Goal: Task Accomplishment & Management: Manage account settings

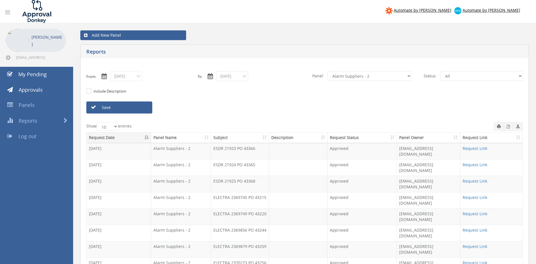
select select "number:9680"
click at [130, 78] on input "[DATE]" at bounding box center [126, 76] width 32 height 10
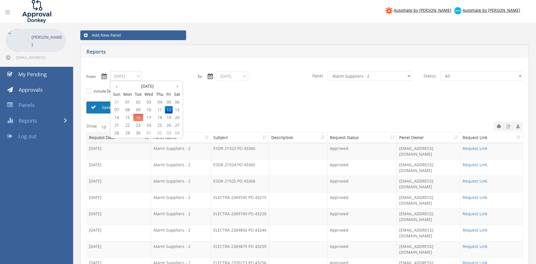
click at [151, 103] on span "03" at bounding box center [148, 101] width 11 height 7
type input "[DATE]"
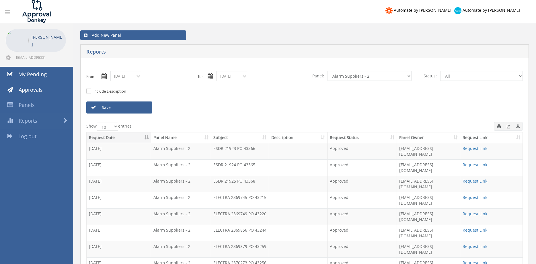
click at [231, 77] on input "[DATE]" at bounding box center [232, 76] width 32 height 10
click at [255, 103] on span "03" at bounding box center [254, 101] width 11 height 7
type input "[DATE]"
click at [327, 71] on select "All Alarm Credits RG - 3 NZ Utilities Cable and SAI Global NZ Alarms-1 NZ FX Pa…" at bounding box center [369, 76] width 84 height 10
select select "number:9632"
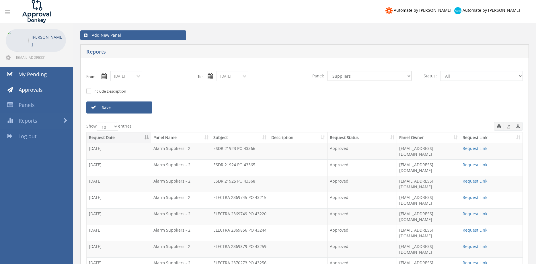
click option "Suppliers" at bounding box center [0, 0] width 0 height 0
click at [128, 108] on link "Save" at bounding box center [119, 107] width 66 height 12
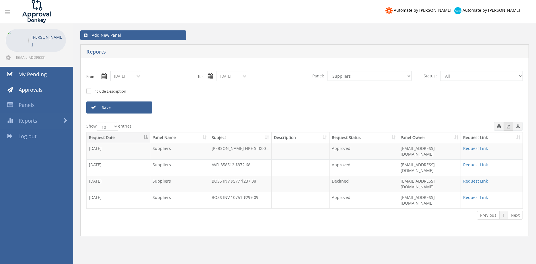
click at [507, 126] on icon "button" at bounding box center [507, 127] width 3 height 4
click at [127, 79] on input "[DATE]" at bounding box center [126, 76] width 32 height 10
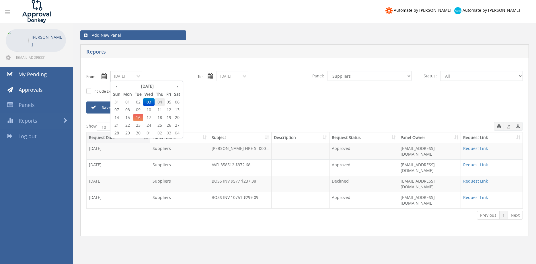
click at [159, 101] on span "04" at bounding box center [159, 101] width 10 height 7
type input "[DATE]"
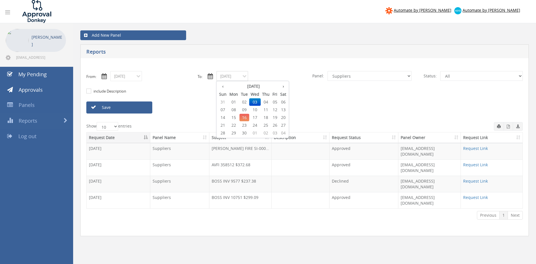
click at [236, 76] on input "[DATE]" at bounding box center [232, 76] width 32 height 10
click at [267, 100] on span "04" at bounding box center [266, 101] width 10 height 7
type input "[DATE]"
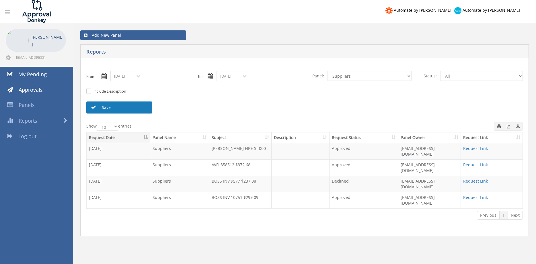
click at [145, 107] on link "Save" at bounding box center [119, 107] width 66 height 12
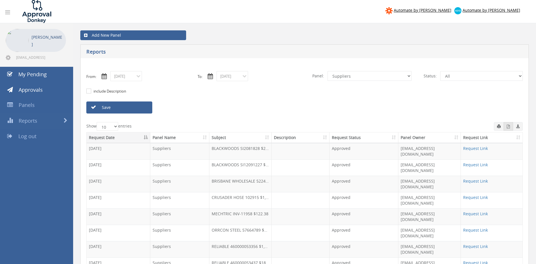
click at [508, 129] on button "button" at bounding box center [507, 126] width 9 height 9
click at [129, 77] on input "[DATE]" at bounding box center [126, 76] width 32 height 10
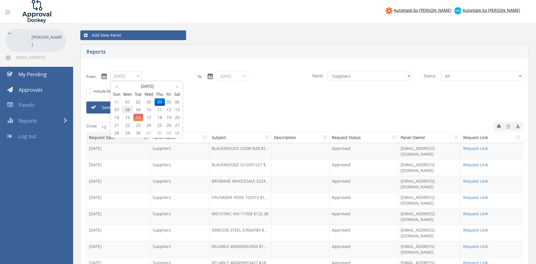
drag, startPoint x: 128, startPoint y: 111, endPoint x: 200, endPoint y: 98, distance: 73.3
click at [128, 110] on span "08" at bounding box center [127, 109] width 11 height 7
type input "[DATE]"
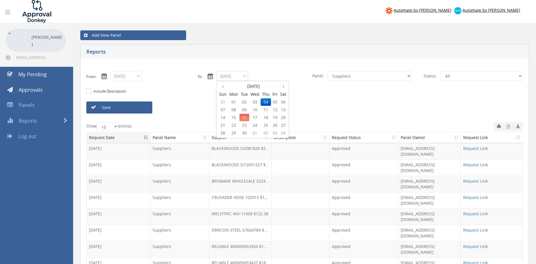
click at [227, 78] on input "[DATE]" at bounding box center [232, 76] width 32 height 10
click at [235, 109] on span "08" at bounding box center [233, 109] width 11 height 7
type input "[DATE]"
click at [144, 109] on link "Save" at bounding box center [119, 107] width 66 height 12
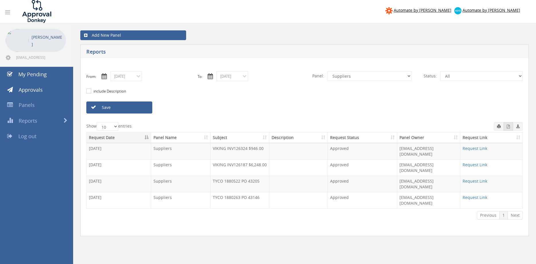
click at [506, 126] on icon "button" at bounding box center [507, 127] width 3 height 4
click at [135, 78] on input "[DATE]" at bounding box center [126, 76] width 32 height 10
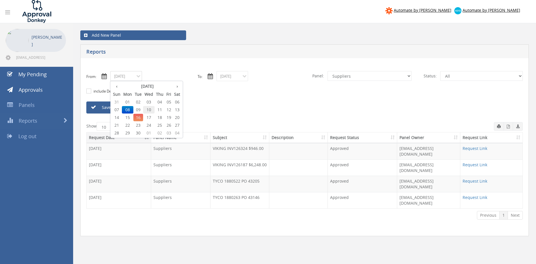
click at [150, 110] on span "10" at bounding box center [148, 109] width 11 height 7
type input "[DATE]"
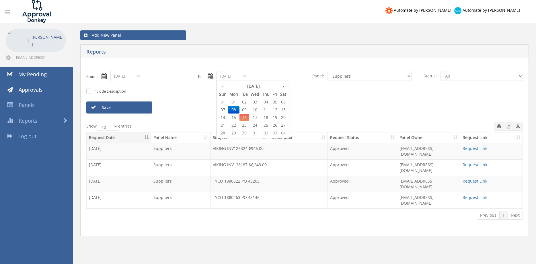
click at [230, 79] on input "[DATE]" at bounding box center [232, 76] width 32 height 10
click at [255, 107] on span "10" at bounding box center [254, 109] width 11 height 7
type input "[DATE]"
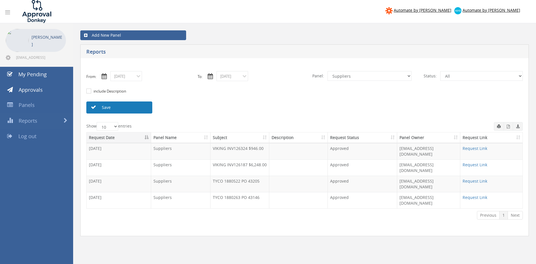
click at [142, 108] on link "Save" at bounding box center [119, 107] width 66 height 12
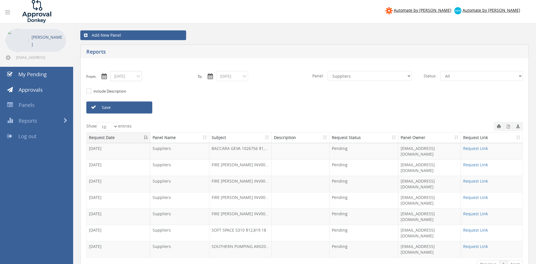
click at [132, 79] on input "[DATE]" at bounding box center [126, 76] width 32 height 10
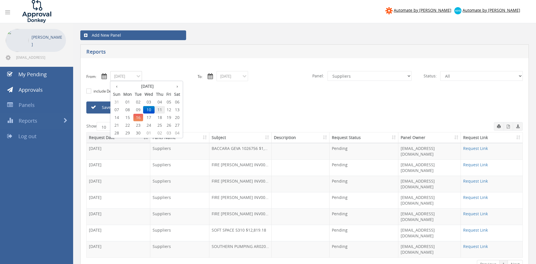
click at [159, 110] on span "11" at bounding box center [159, 109] width 10 height 7
type input "[DATE]"
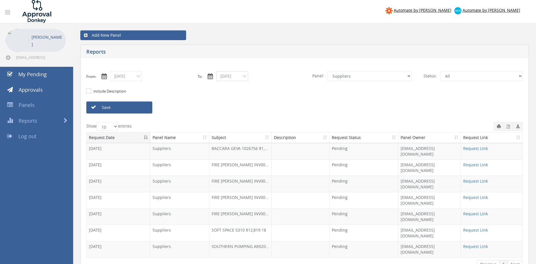
click at [234, 77] on input "[DATE]" at bounding box center [232, 76] width 32 height 10
click at [268, 109] on span "11" at bounding box center [266, 109] width 10 height 7
type input "[DATE]"
click at [140, 109] on link "Save" at bounding box center [119, 107] width 66 height 12
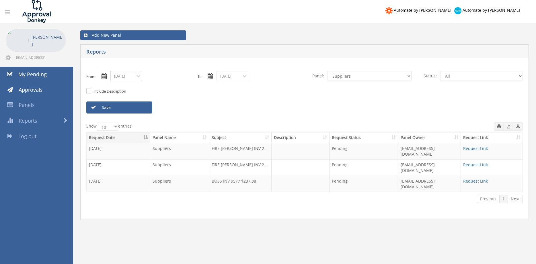
click at [136, 77] on input "[DATE]" at bounding box center [126, 76] width 32 height 10
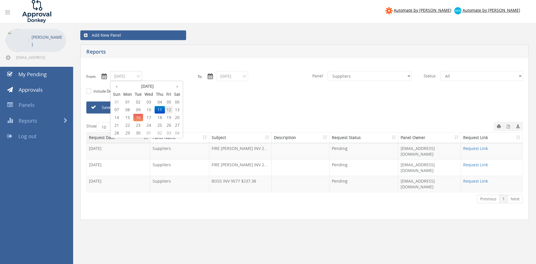
click at [171, 109] on span "12" at bounding box center [169, 109] width 8 height 7
type input "[DATE]"
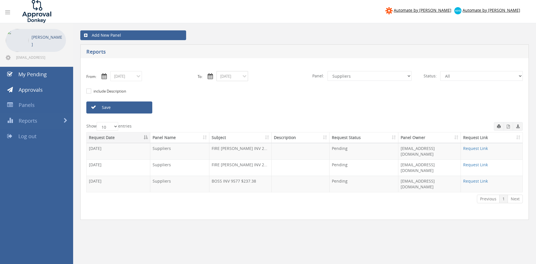
click at [240, 76] on input "[DATE]" at bounding box center [232, 76] width 32 height 10
click at [277, 110] on span "12" at bounding box center [275, 109] width 8 height 7
type input "[DATE]"
click at [141, 109] on link "Save" at bounding box center [119, 107] width 66 height 12
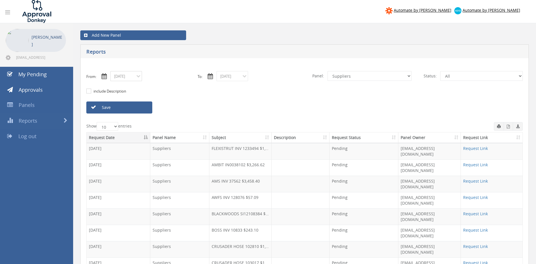
click at [124, 77] on input "[DATE]" at bounding box center [126, 76] width 32 height 10
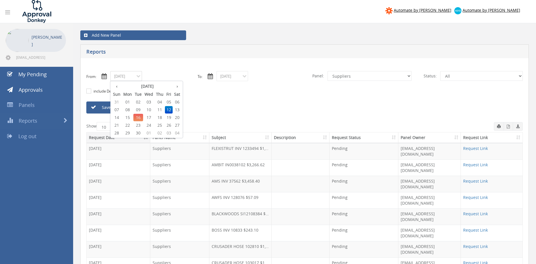
click at [147, 100] on span "03" at bounding box center [148, 101] width 11 height 7
type input "[DATE]"
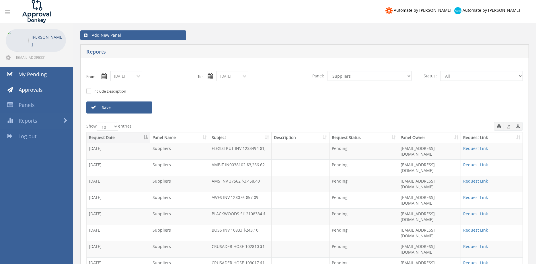
click at [225, 77] on input "[DATE]" at bounding box center [232, 76] width 32 height 10
click at [257, 102] on span "03" at bounding box center [254, 101] width 11 height 7
type input "[DATE]"
click at [327, 71] on select "All Alarm Credits RG - 3 NZ Utilities Cable and SAI Global NZ Alarms-1 NZ FX Pa…" at bounding box center [369, 76] width 84 height 10
select select "number:9744"
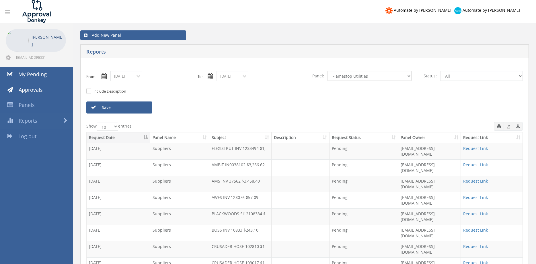
click option "Flamestop Utilities" at bounding box center [0, 0] width 0 height 0
click at [146, 110] on link "Save" at bounding box center [119, 107] width 66 height 12
click at [133, 78] on input "[DATE]" at bounding box center [126, 76] width 32 height 10
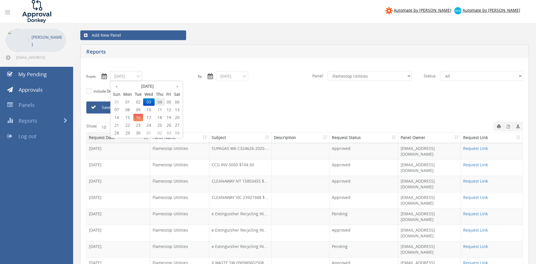
click at [160, 102] on span "04" at bounding box center [159, 101] width 10 height 7
type input "[DATE]"
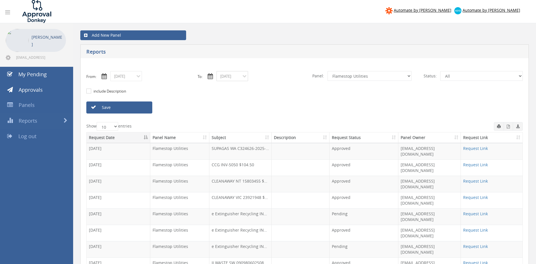
click at [234, 74] on input "[DATE]" at bounding box center [232, 76] width 32 height 10
click at [266, 101] on span "04" at bounding box center [266, 101] width 10 height 7
type input "[DATE]"
click at [146, 108] on link "Save" at bounding box center [119, 107] width 66 height 12
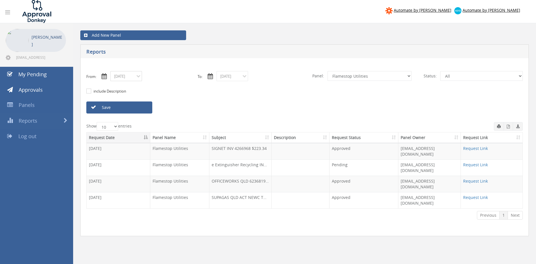
click at [134, 79] on input "[DATE]" at bounding box center [126, 76] width 32 height 10
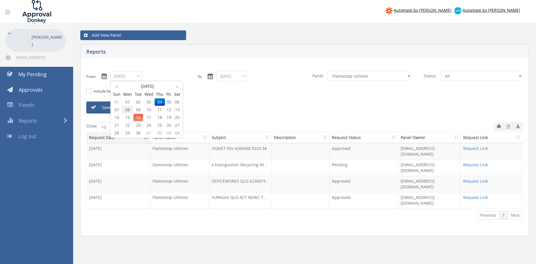
drag, startPoint x: 129, startPoint y: 108, endPoint x: 193, endPoint y: 91, distance: 65.7
click at [129, 108] on span "08" at bounding box center [127, 109] width 11 height 7
type input "[DATE]"
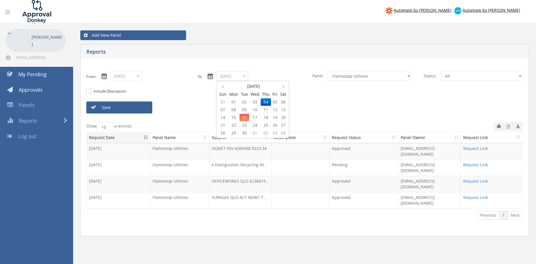
click at [231, 80] on input "[DATE]" at bounding box center [232, 76] width 32 height 10
click at [234, 109] on span "08" at bounding box center [233, 109] width 11 height 7
type input "[DATE]"
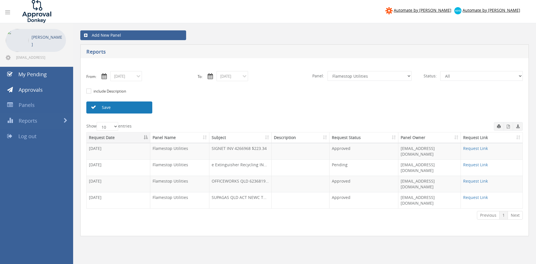
click at [137, 108] on link "Save" at bounding box center [119, 107] width 66 height 12
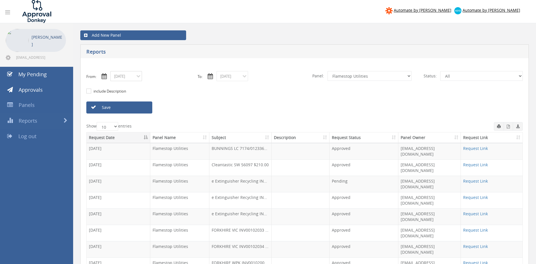
click at [125, 76] on input "[DATE]" at bounding box center [126, 76] width 32 height 10
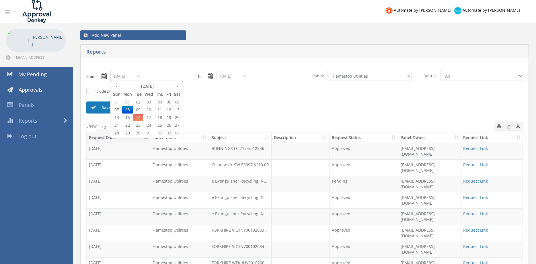
click at [139, 110] on span "09" at bounding box center [138, 109] width 10 height 7
type input "[DATE]"
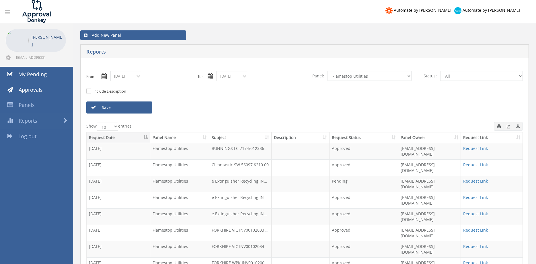
click at [240, 75] on input "[DATE]" at bounding box center [232, 76] width 32 height 10
click at [245, 110] on span "09" at bounding box center [244, 109] width 10 height 7
type input "[DATE]"
click at [133, 108] on link "Save" at bounding box center [119, 107] width 66 height 12
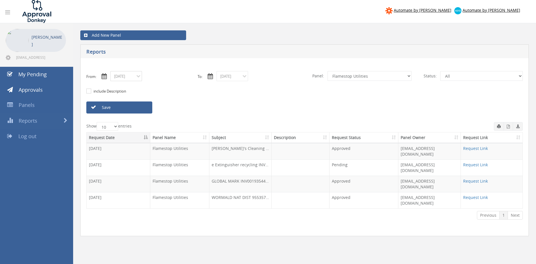
click at [121, 77] on input "[DATE]" at bounding box center [126, 76] width 32 height 10
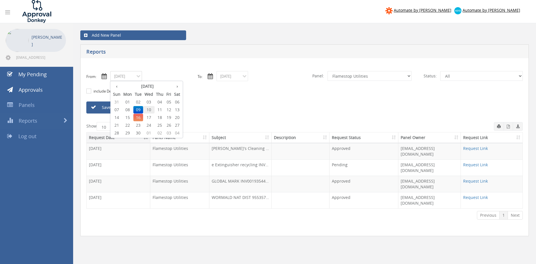
click at [150, 110] on span "10" at bounding box center [148, 109] width 11 height 7
type input "[DATE]"
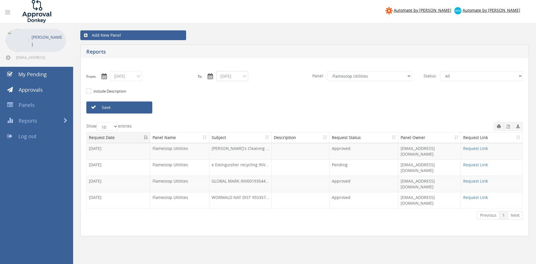
click at [228, 79] on input "[DATE]" at bounding box center [232, 76] width 32 height 10
click at [254, 108] on span "10" at bounding box center [254, 109] width 11 height 7
type input "[DATE]"
click at [148, 108] on link "Save" at bounding box center [119, 107] width 66 height 12
click at [509, 128] on icon "button" at bounding box center [507, 127] width 3 height 4
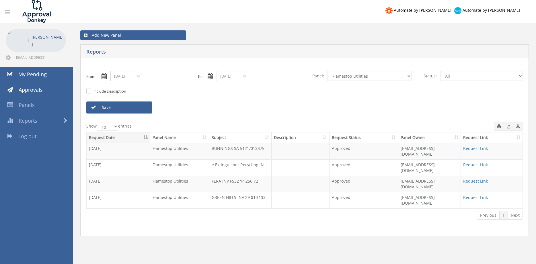
click at [137, 77] on input "[DATE]" at bounding box center [126, 76] width 32 height 10
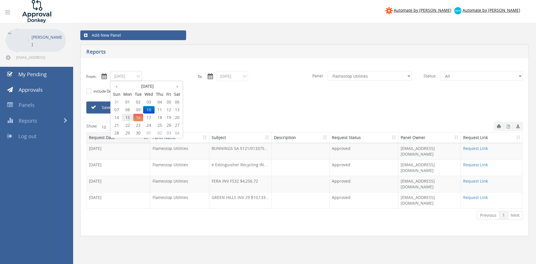
drag, startPoint x: 130, startPoint y: 118, endPoint x: 158, endPoint y: 111, distance: 28.6
click at [130, 117] on span "15" at bounding box center [127, 117] width 11 height 7
type input "[DATE]"
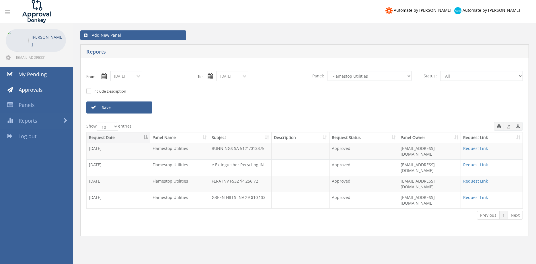
drag, startPoint x: 232, startPoint y: 73, endPoint x: 232, endPoint y: 80, distance: 6.9
click at [232, 74] on input "[DATE]" at bounding box center [232, 76] width 32 height 10
click at [234, 118] on span "15" at bounding box center [233, 117] width 11 height 7
type input "[DATE]"
click at [137, 107] on link "Save" at bounding box center [119, 107] width 66 height 12
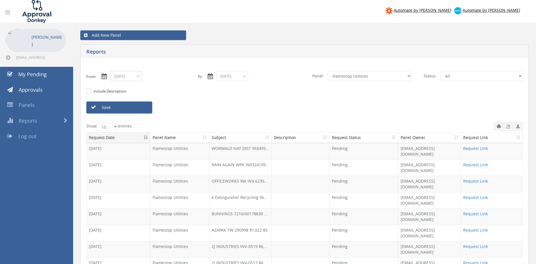
click at [123, 74] on input "[DATE]" at bounding box center [126, 76] width 32 height 10
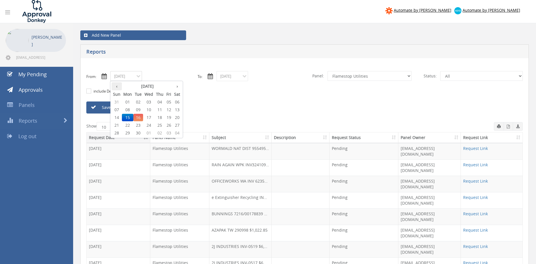
click at [118, 87] on th "‹" at bounding box center [116, 86] width 10 height 8
drag, startPoint x: 129, startPoint y: 124, endPoint x: 172, endPoint y: 113, distance: 44.3
click at [129, 124] on span "18" at bounding box center [127, 125] width 11 height 7
type input "[DATE]"
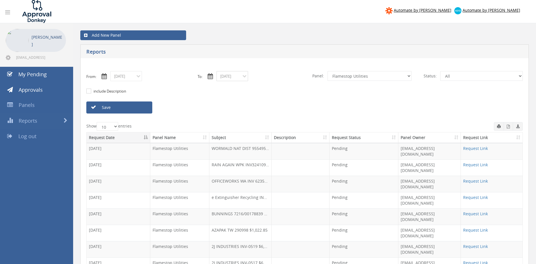
click at [228, 78] on input "[DATE]" at bounding box center [232, 76] width 32 height 10
click at [224, 88] on th "‹" at bounding box center [223, 86] width 10 height 8
click at [234, 125] on span "18" at bounding box center [233, 125] width 11 height 7
type input "[DATE]"
click at [142, 107] on link "Save" at bounding box center [119, 107] width 66 height 12
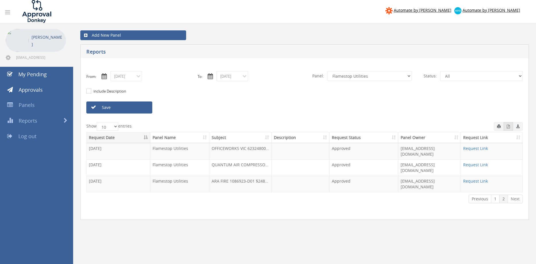
click at [509, 128] on icon "button" at bounding box center [507, 127] width 3 height 4
click at [133, 80] on input "[DATE]" at bounding box center [126, 76] width 32 height 10
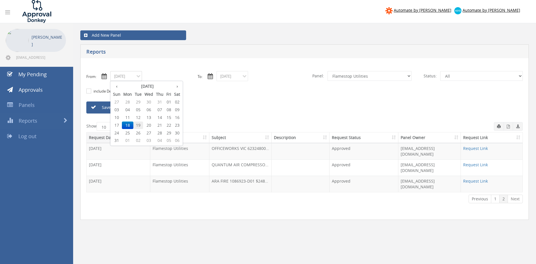
click at [140, 124] on span "19" at bounding box center [138, 125] width 10 height 7
type input "[DATE]"
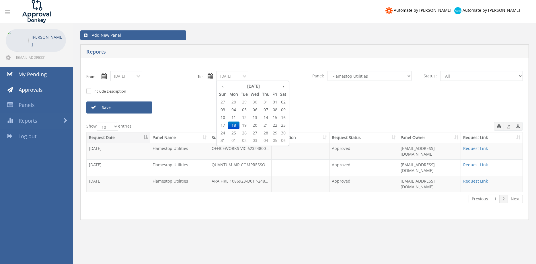
click at [232, 76] on input "[DATE]" at bounding box center [232, 76] width 32 height 10
click at [245, 124] on span "19" at bounding box center [244, 125] width 10 height 7
type input "[DATE]"
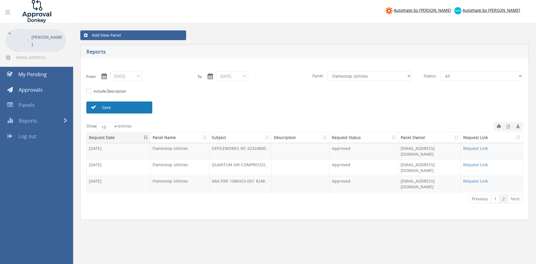
click at [141, 110] on link "Save" at bounding box center [119, 107] width 66 height 12
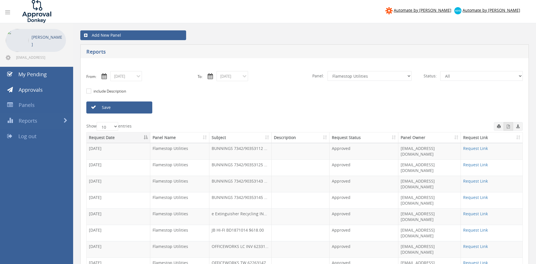
click at [508, 127] on icon "button" at bounding box center [507, 127] width 3 height 4
click at [136, 76] on input "[DATE]" at bounding box center [126, 76] width 32 height 10
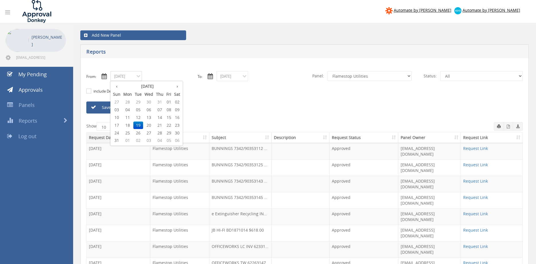
click at [160, 125] on span "21" at bounding box center [159, 125] width 10 height 7
type input "[DATE]"
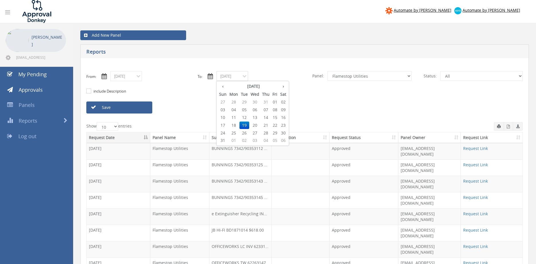
click at [226, 77] on input "[DATE]" at bounding box center [232, 76] width 32 height 10
click at [268, 125] on span "21" at bounding box center [266, 125] width 10 height 7
type input "[DATE]"
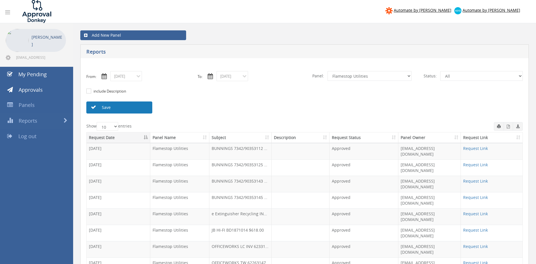
click at [143, 109] on link "Save" at bounding box center [119, 107] width 66 height 12
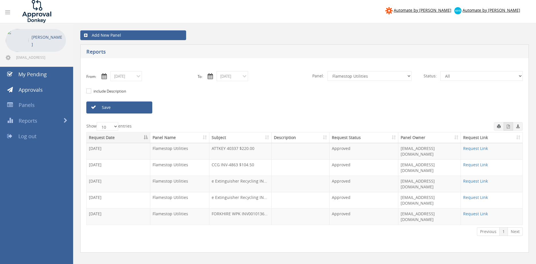
click at [508, 127] on icon "button" at bounding box center [507, 127] width 3 height 4
